Goal: Find specific page/section: Find specific page/section

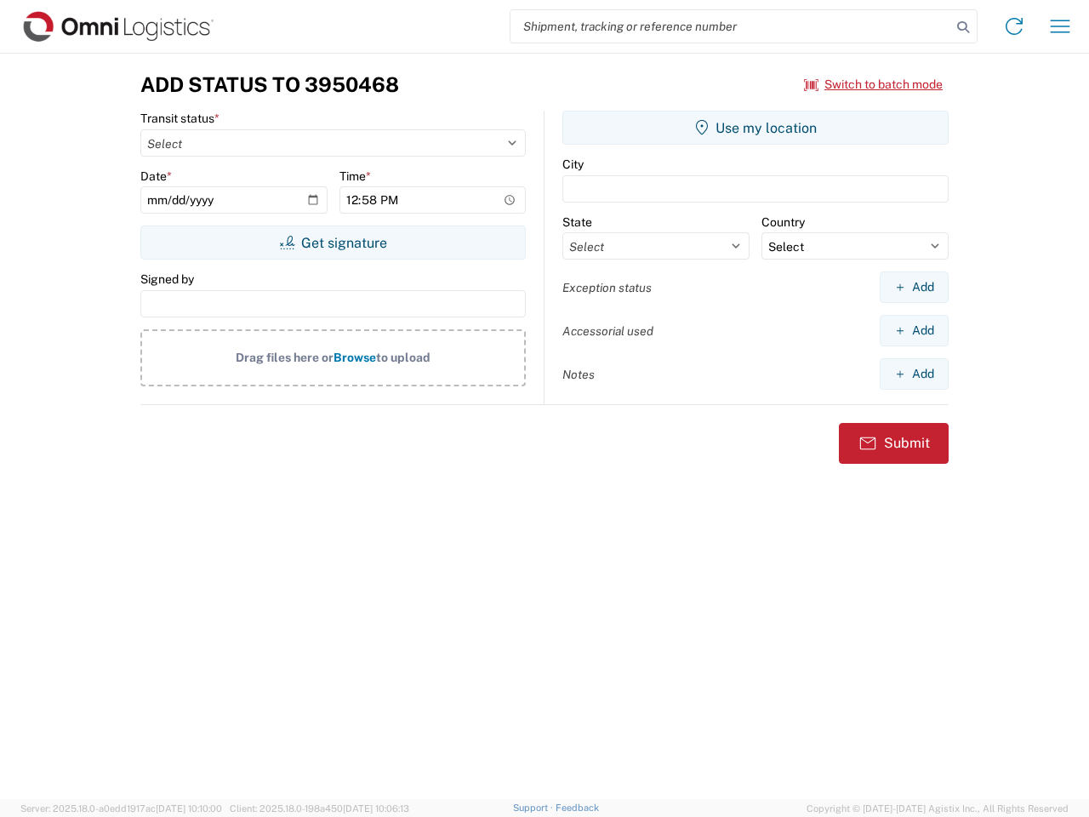
click at [731, 26] on input "search" at bounding box center [731, 26] width 441 height 32
click at [963, 27] on icon at bounding box center [963, 27] width 24 height 24
click at [1014, 26] on icon at bounding box center [1014, 26] width 27 height 27
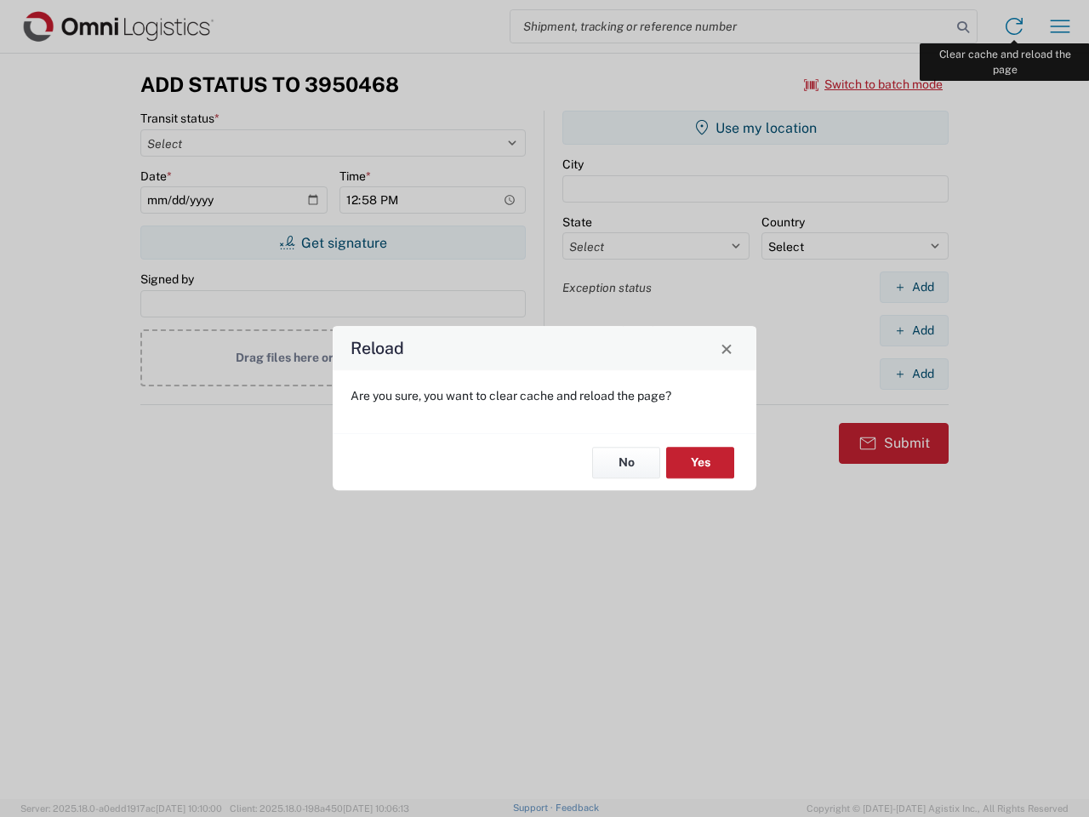
click at [1060, 26] on div "Reload Are you sure, you want to clear cache and reload the page? No Yes" at bounding box center [544, 408] width 1089 height 817
click at [874, 84] on div "Reload Are you sure, you want to clear cache and reload the page? No Yes" at bounding box center [544, 408] width 1089 height 817
click at [333, 242] on div "Reload Are you sure, you want to clear cache and reload the page? No Yes" at bounding box center [544, 408] width 1089 height 817
click at [756, 128] on div "Reload Are you sure, you want to clear cache and reload the page? No Yes" at bounding box center [544, 408] width 1089 height 817
click at [914, 287] on div "Reload Are you sure, you want to clear cache and reload the page? No Yes" at bounding box center [544, 408] width 1089 height 817
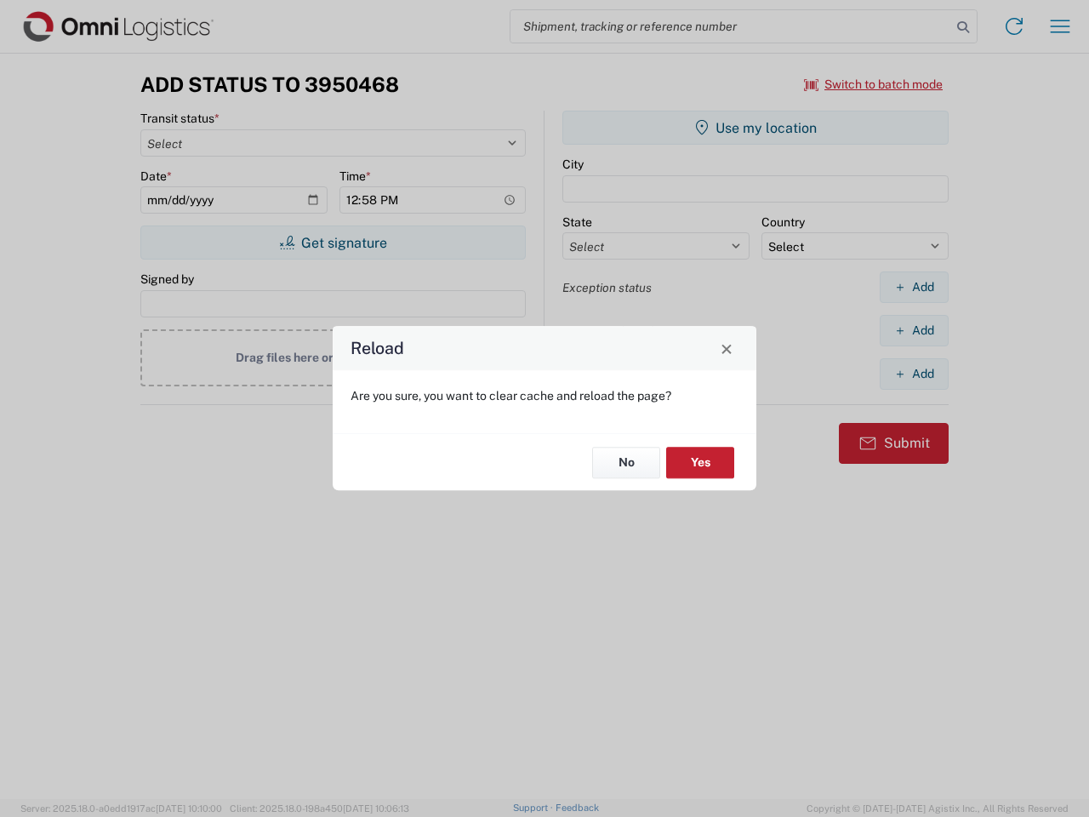
click at [914, 330] on div "Reload Are you sure, you want to clear cache and reload the page? No Yes" at bounding box center [544, 408] width 1089 height 817
click at [914, 374] on div "Reload Are you sure, you want to clear cache and reload the page? No Yes" at bounding box center [544, 408] width 1089 height 817
